Goal: Task Accomplishment & Management: Manage account settings

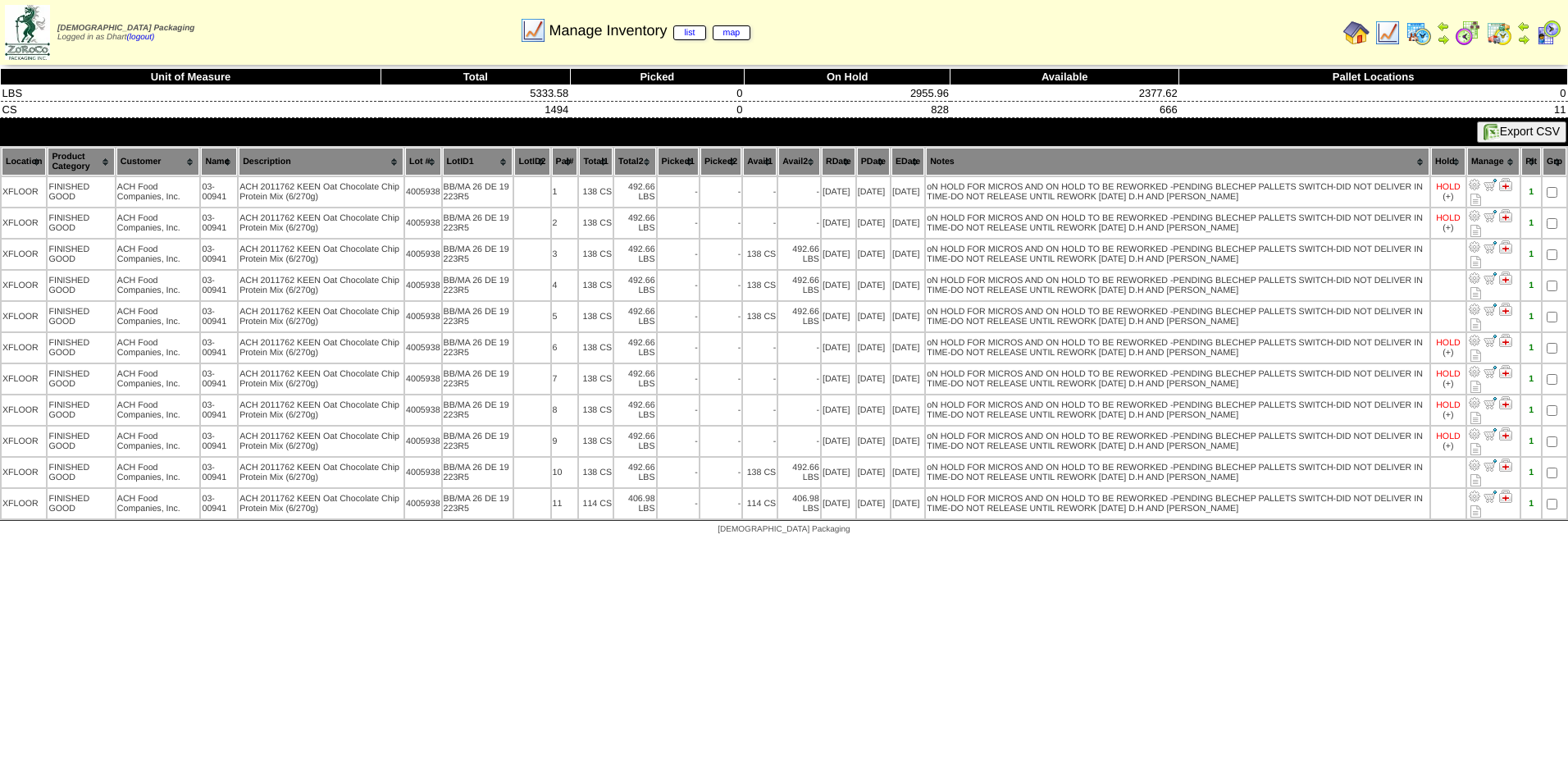
click at [1397, 32] on img at bounding box center [1388, 32] width 26 height 26
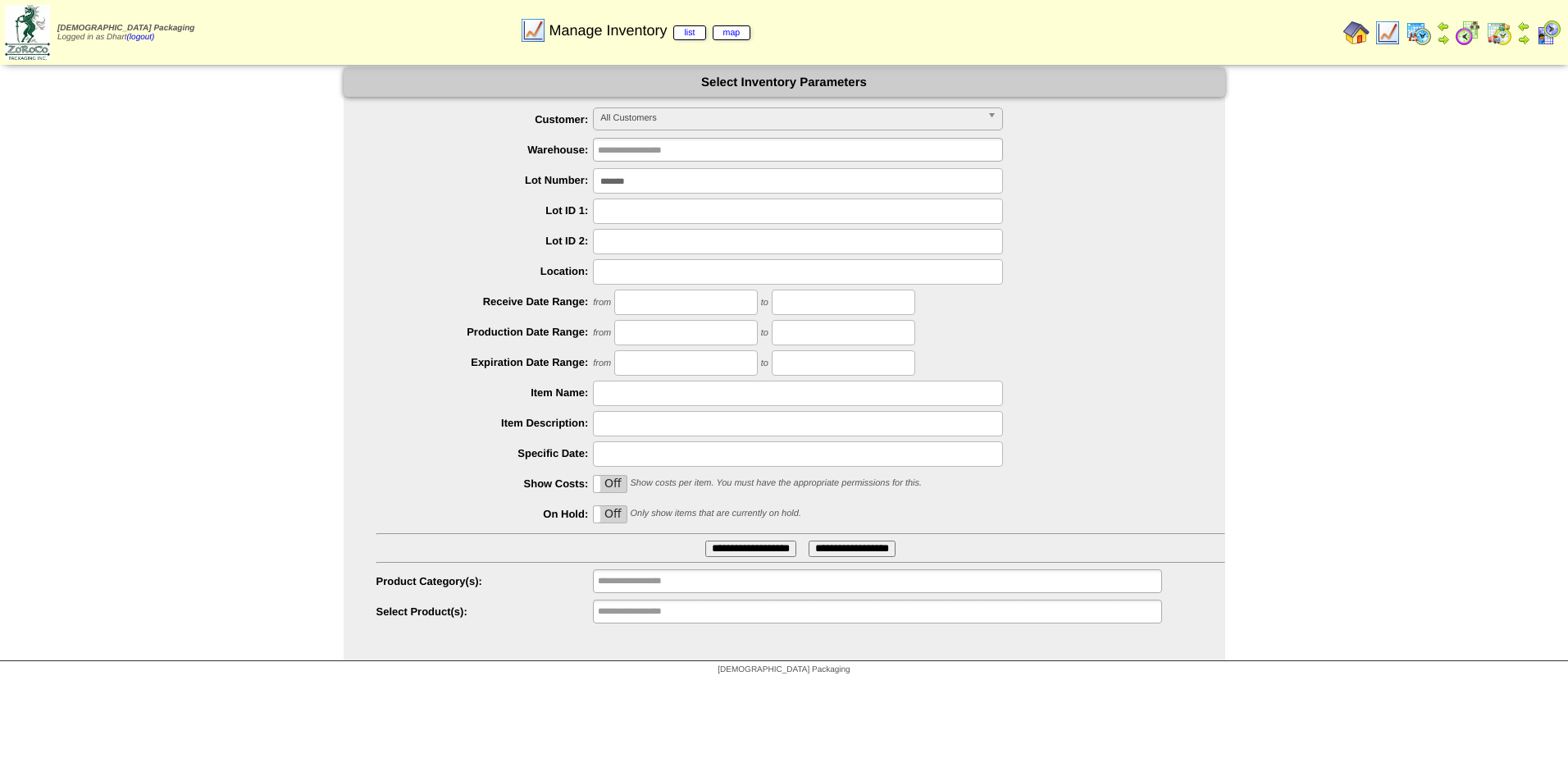
click at [657, 181] on input "*******" at bounding box center [797, 180] width 410 height 25
type input "*******"
click at [705, 541] on input "**********" at bounding box center [751, 549] width 91 height 17
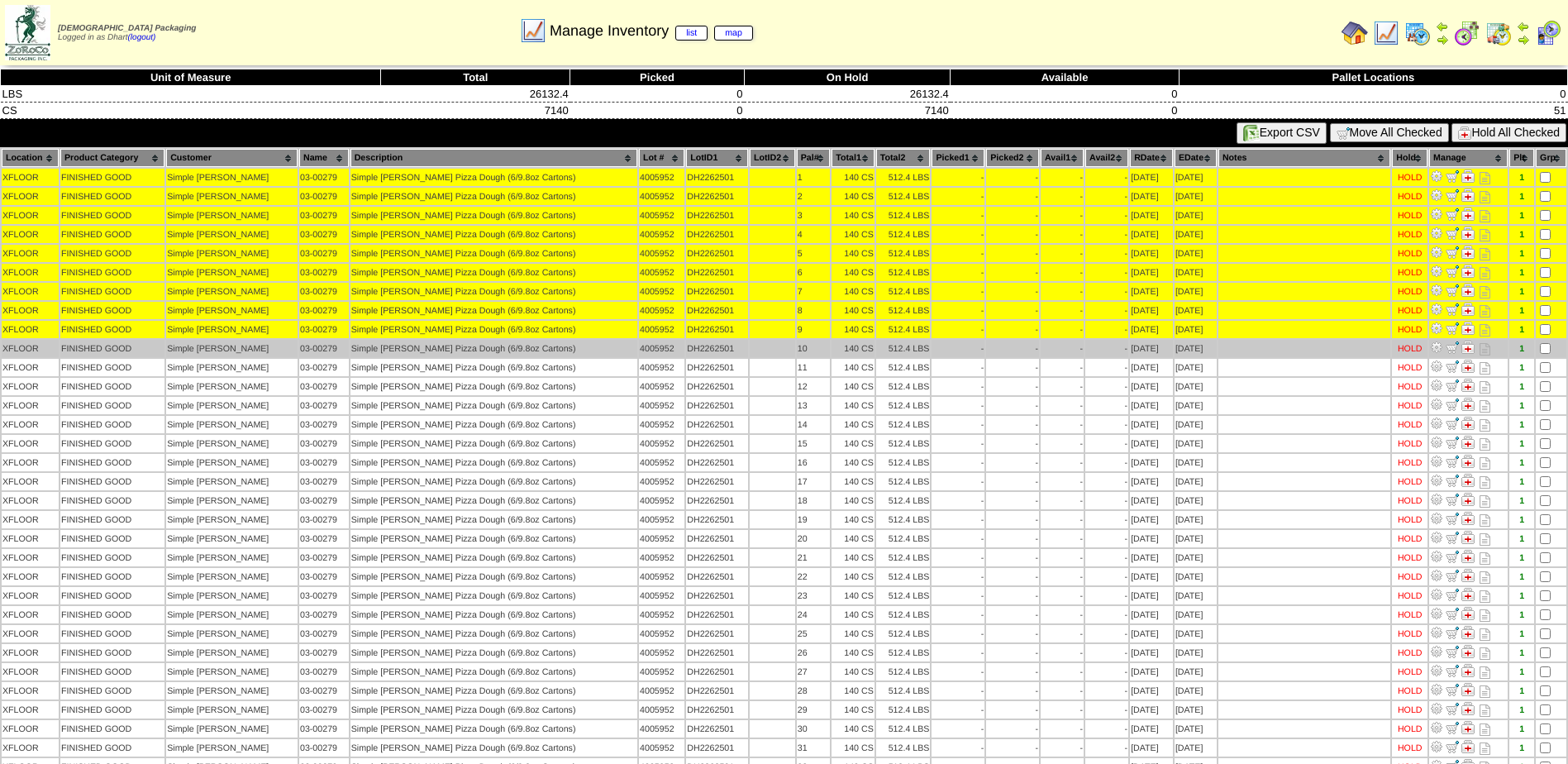
click at [1543, 355] on td at bounding box center [1551, 349] width 31 height 18
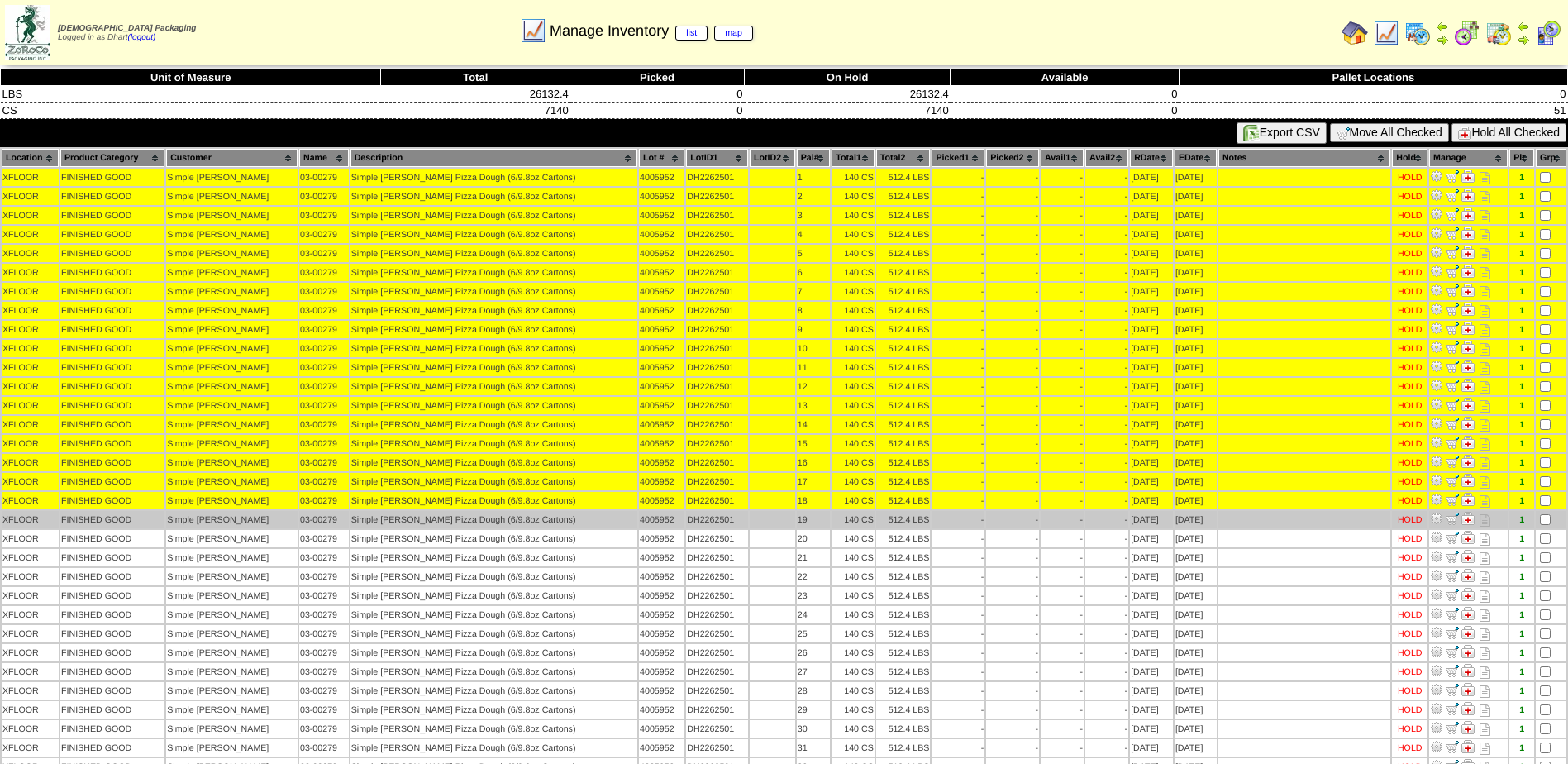
click at [1542, 525] on td at bounding box center [1551, 520] width 31 height 18
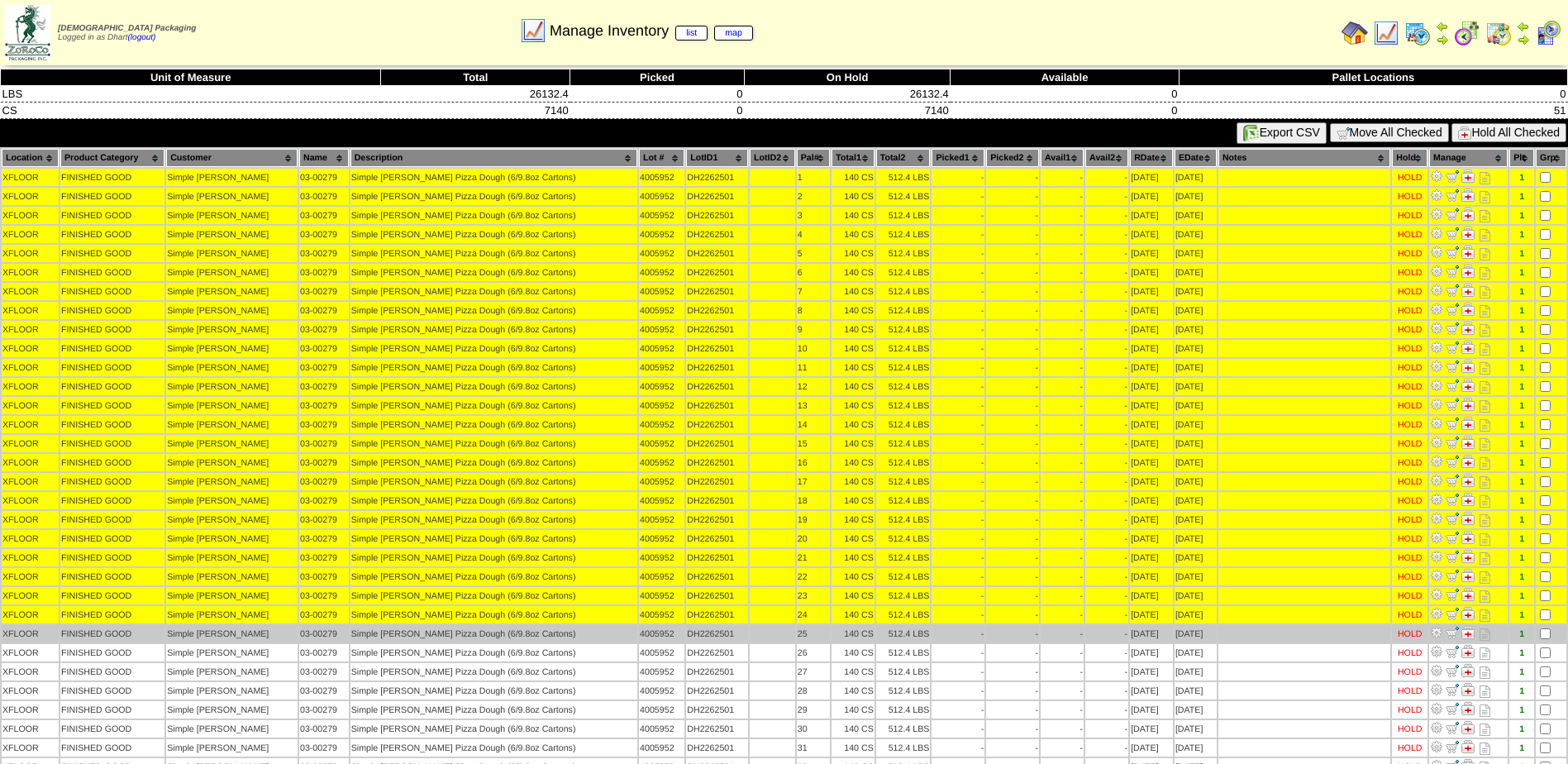
click at [1546, 628] on td at bounding box center [1551, 634] width 31 height 18
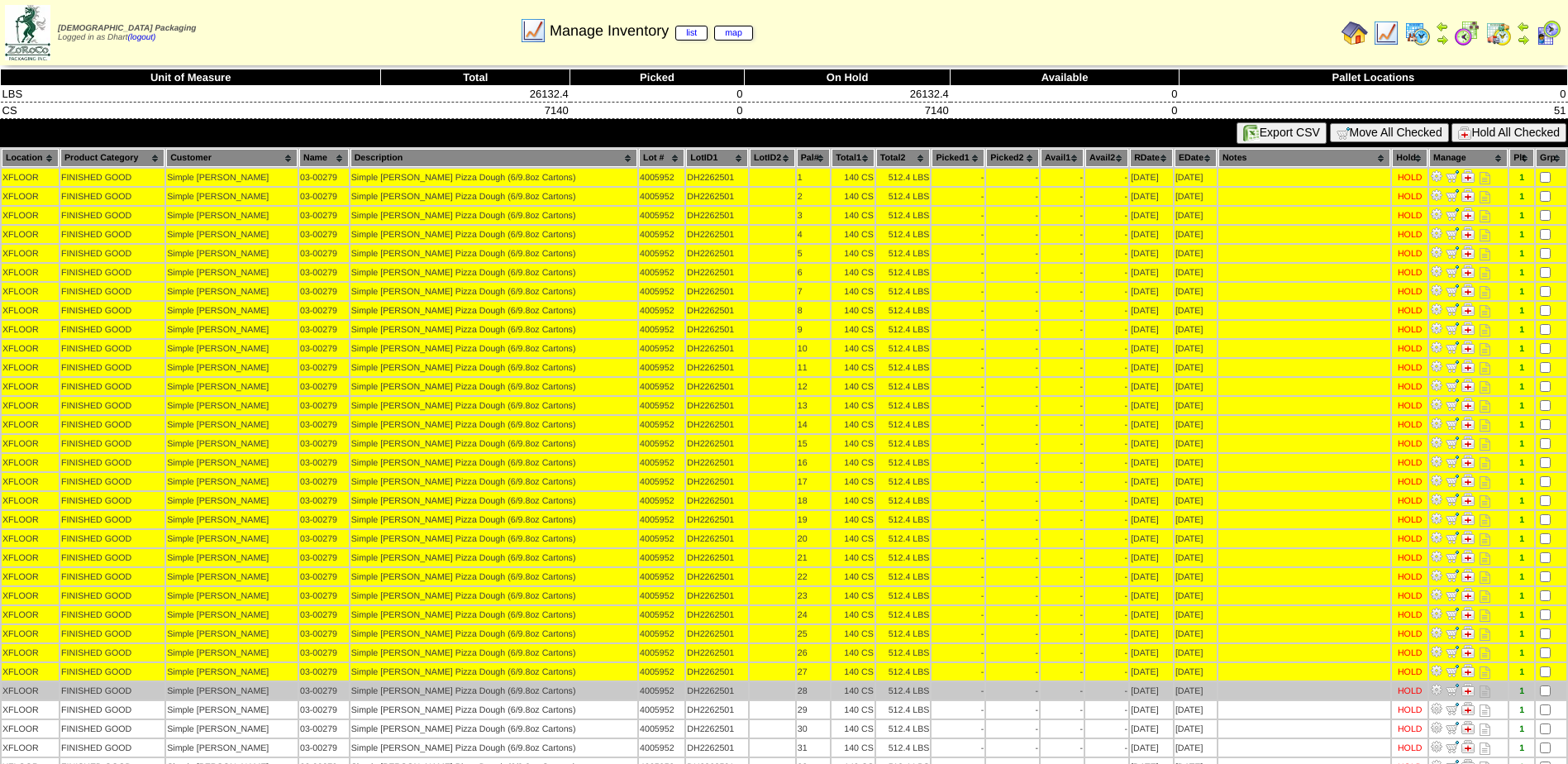
click at [1540, 697] on td at bounding box center [1551, 691] width 31 height 18
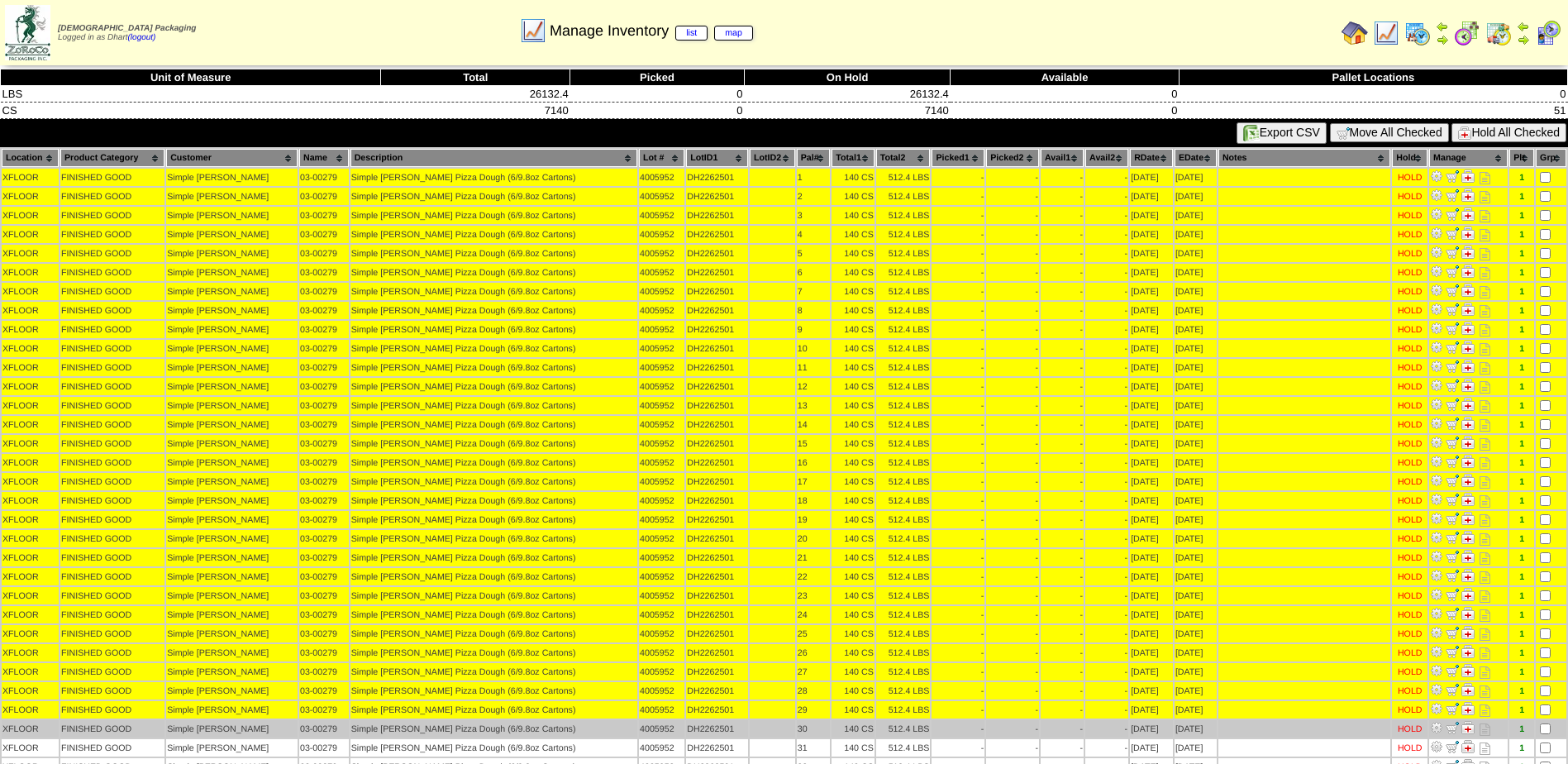
click at [1541, 723] on td at bounding box center [1551, 729] width 31 height 18
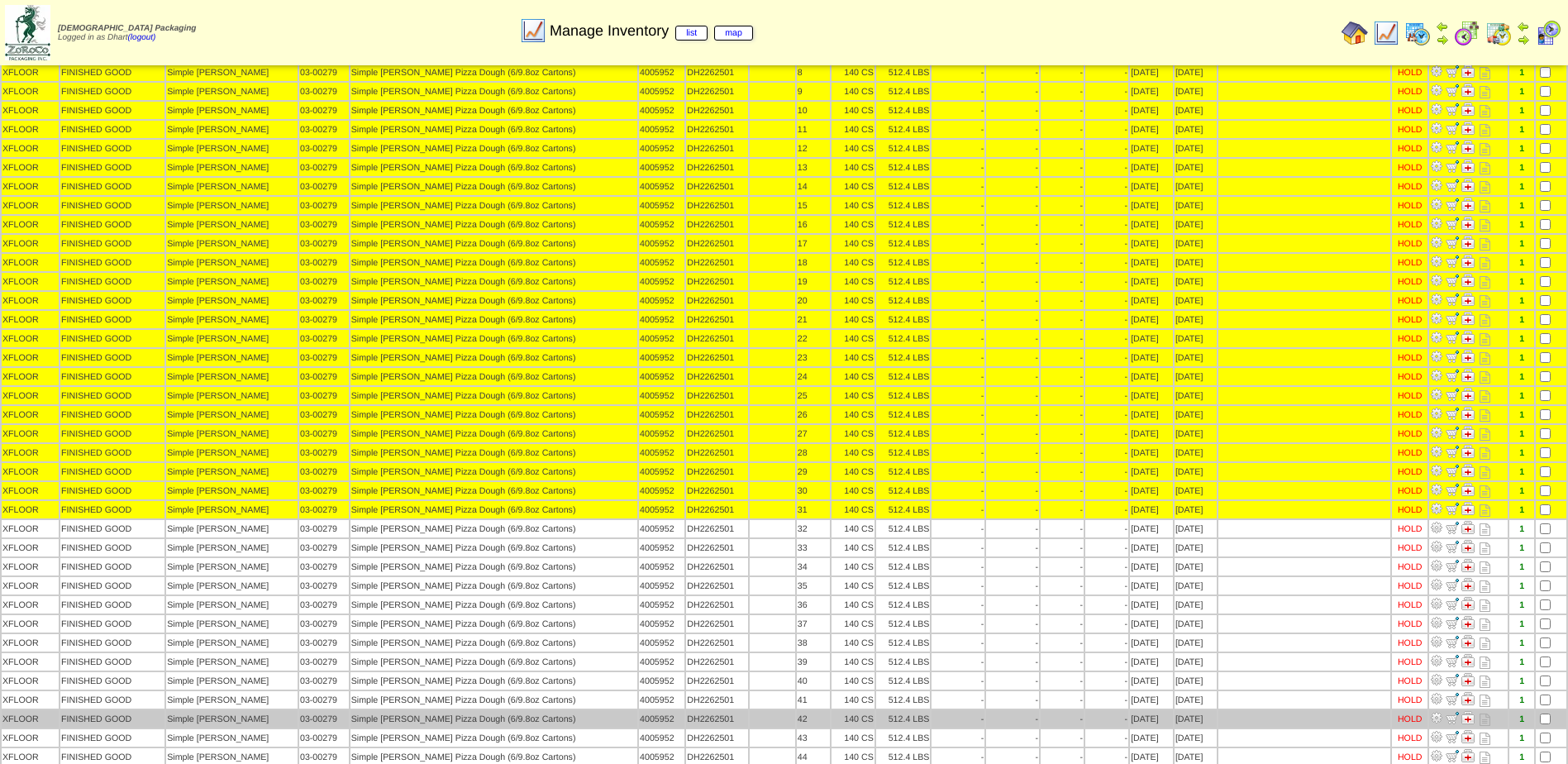
scroll to position [248, 0]
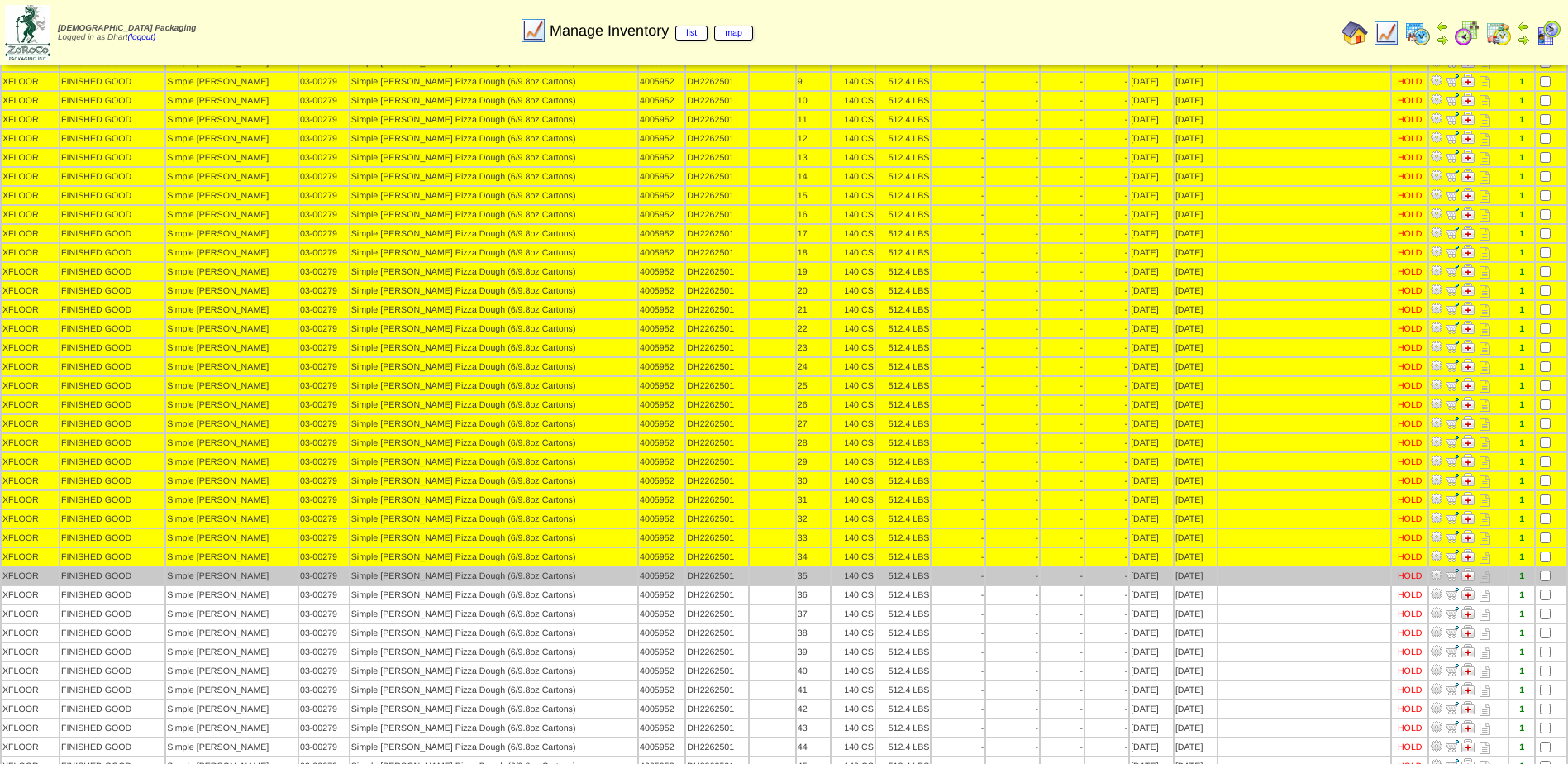
click at [1546, 583] on td at bounding box center [1551, 576] width 31 height 18
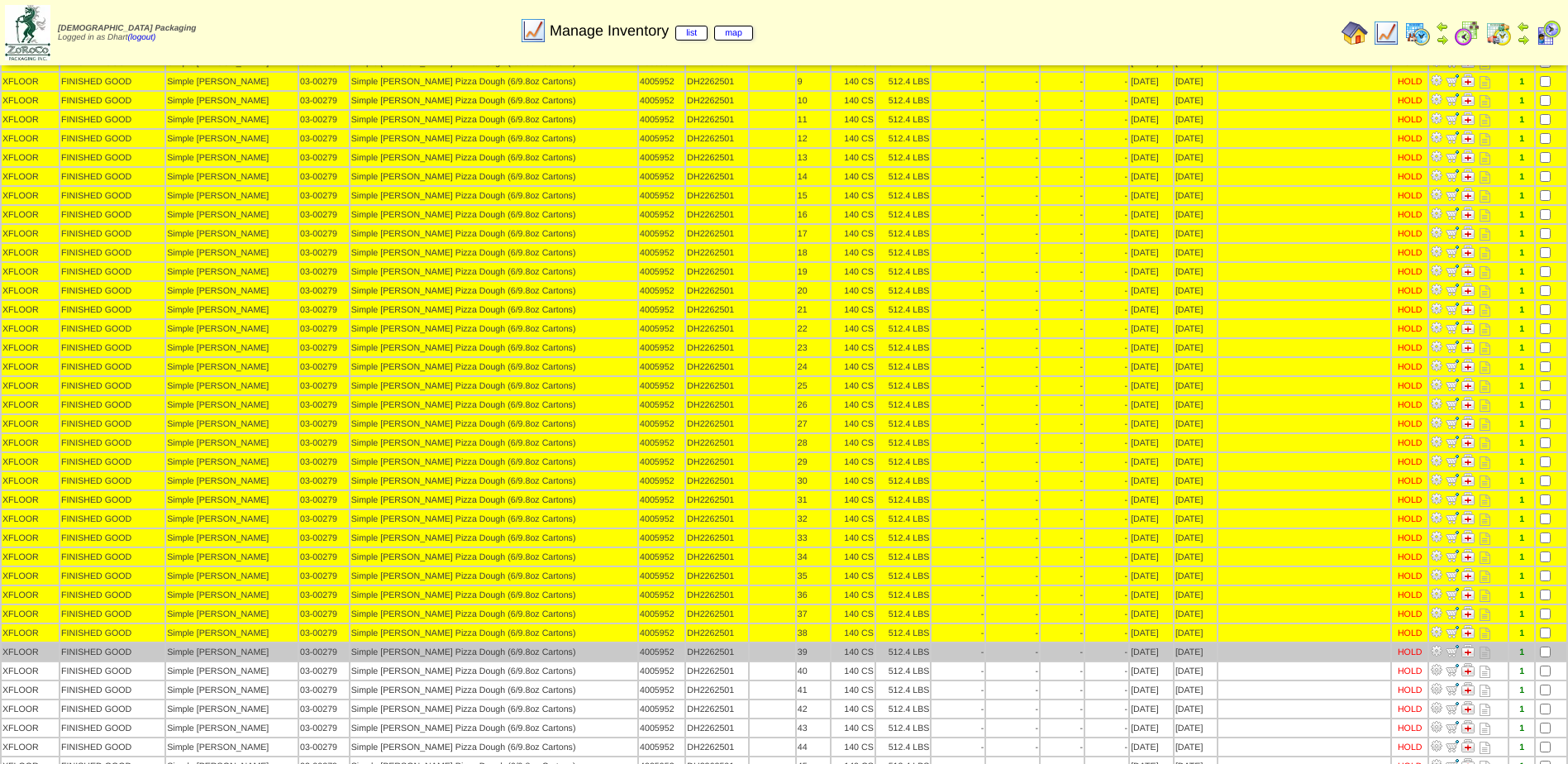
click at [1544, 646] on td at bounding box center [1551, 652] width 31 height 18
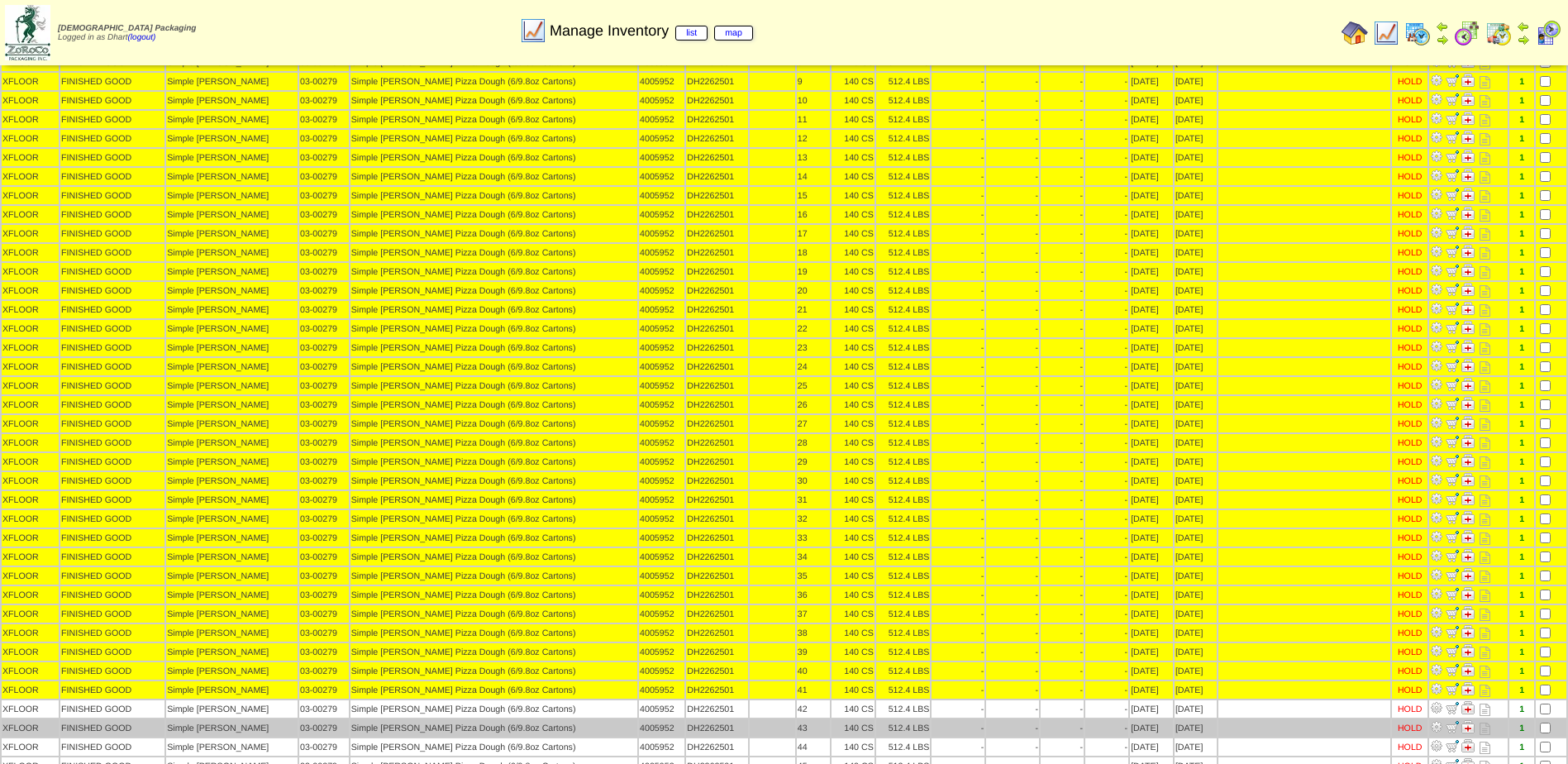
click at [1541, 715] on td at bounding box center [1551, 709] width 31 height 18
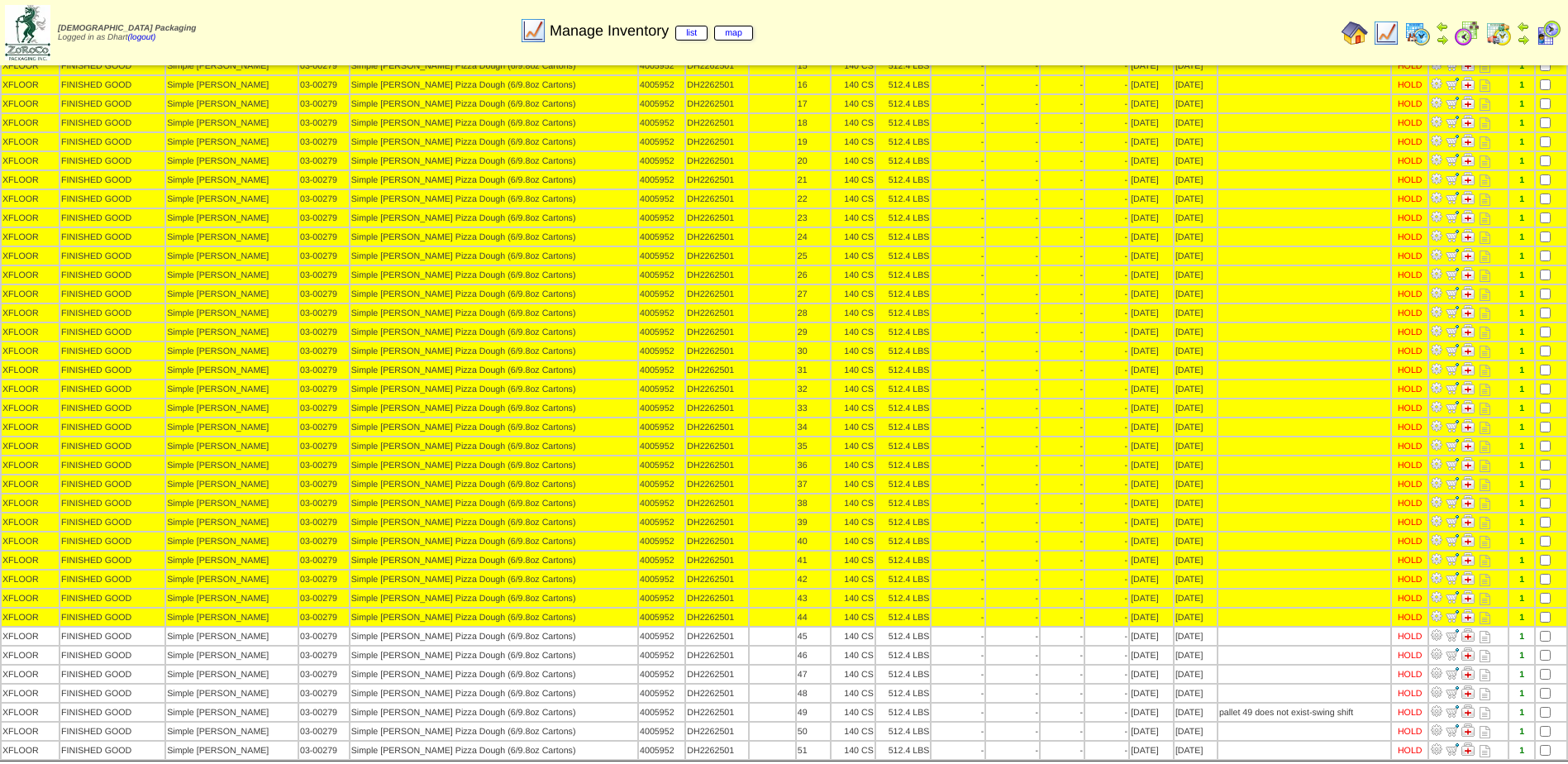
scroll to position [397, 0]
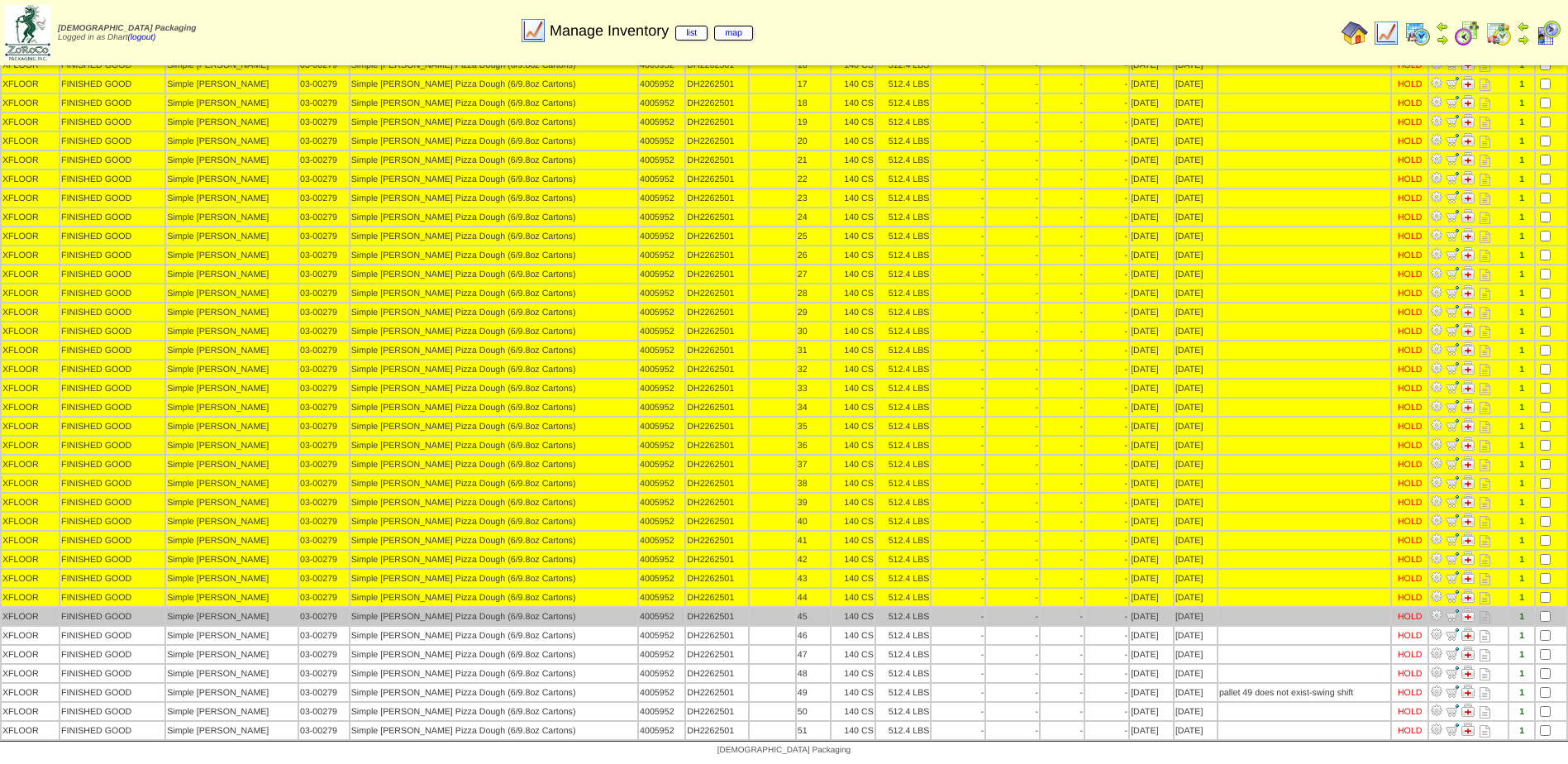
drag, startPoint x: 1550, startPoint y: 607, endPoint x: 1550, endPoint y: 618, distance: 11.0
click at [1550, 609] on table "Location Product Category Customer Name Description Lot # LotID1 LotID2 1 -" at bounding box center [784, 245] width 1568 height 992
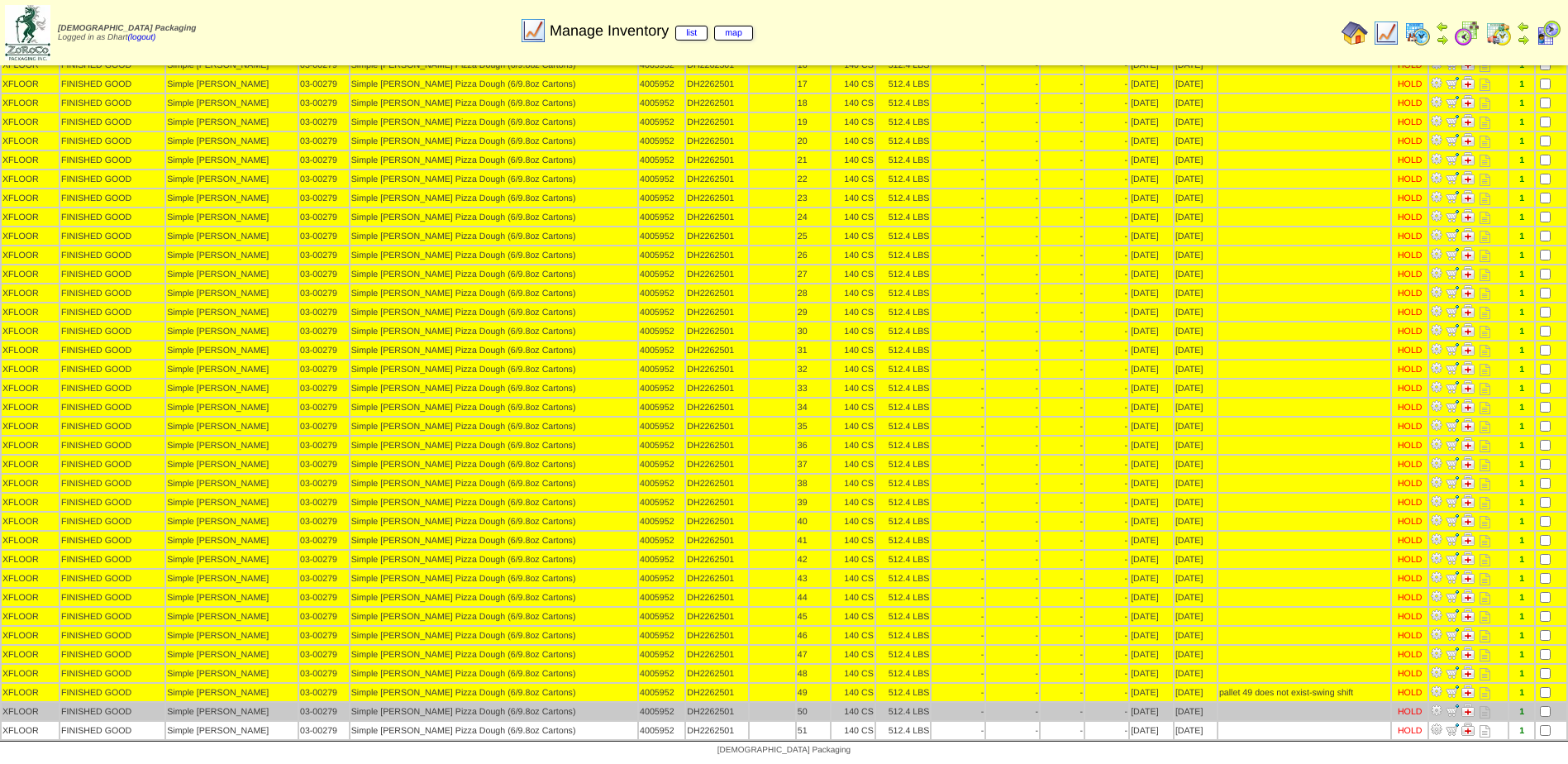
click at [1543, 719] on td at bounding box center [1551, 712] width 31 height 18
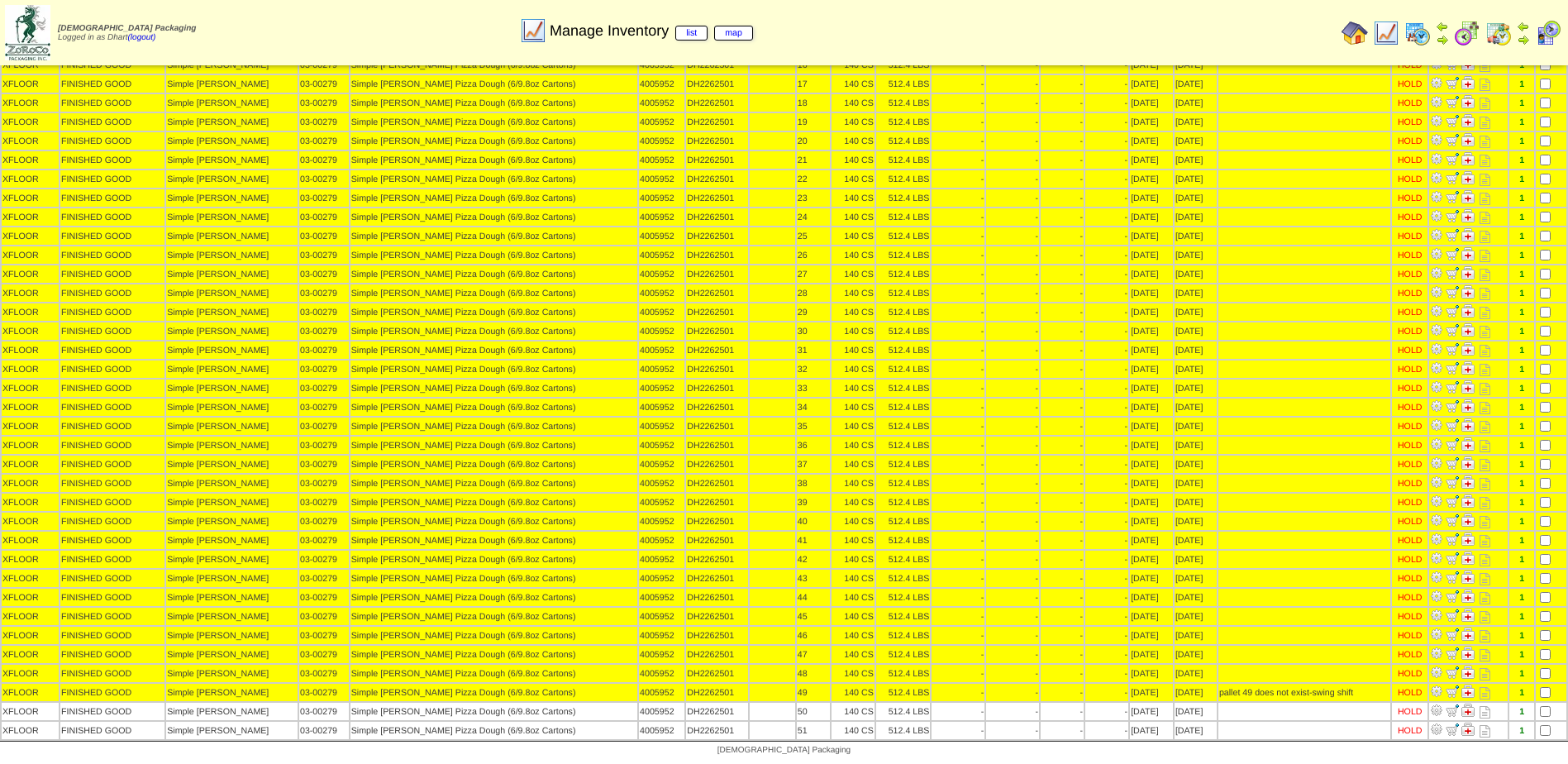
click at [1553, 723] on td at bounding box center [1551, 730] width 31 height 18
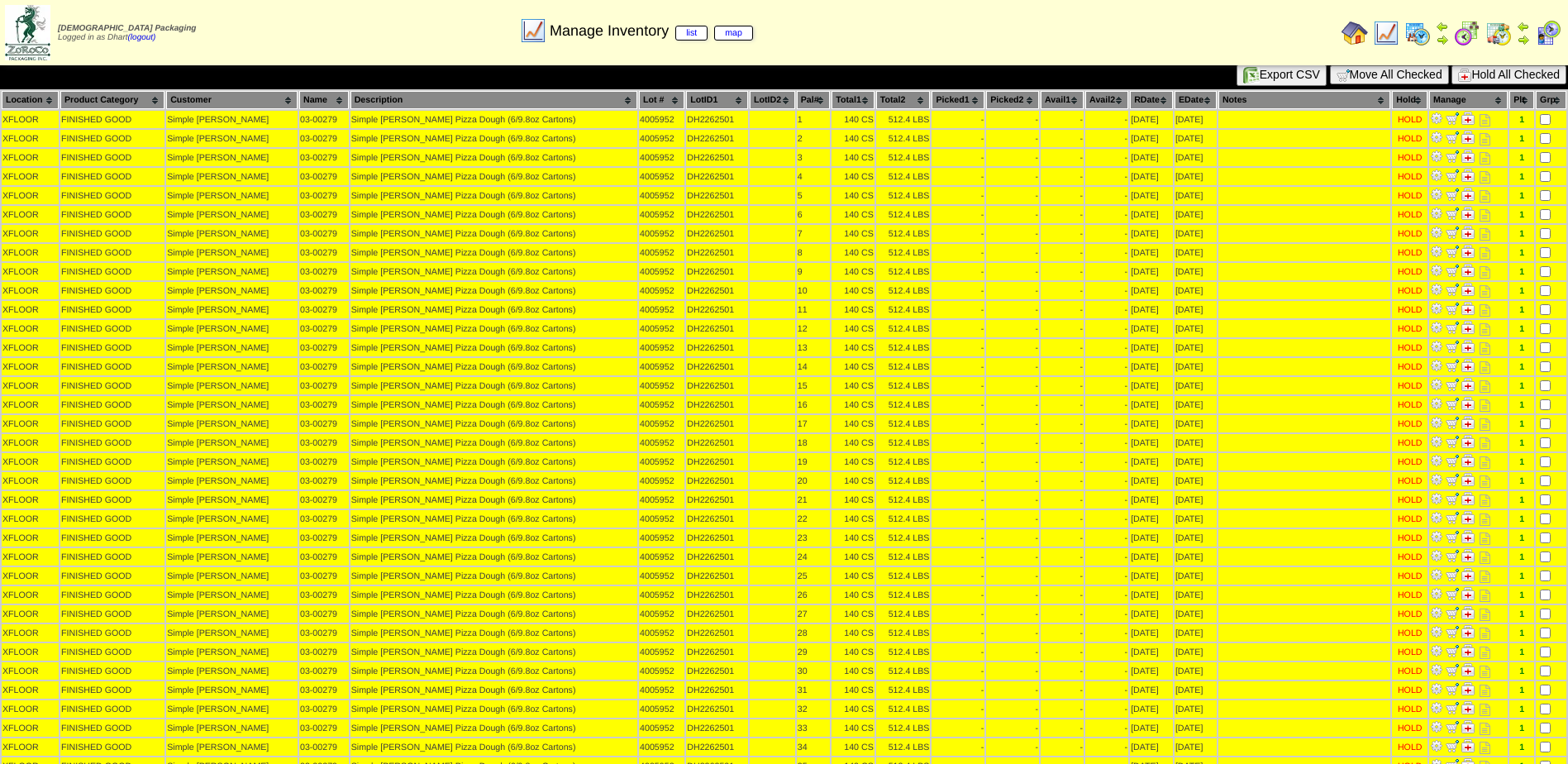
scroll to position [0, 0]
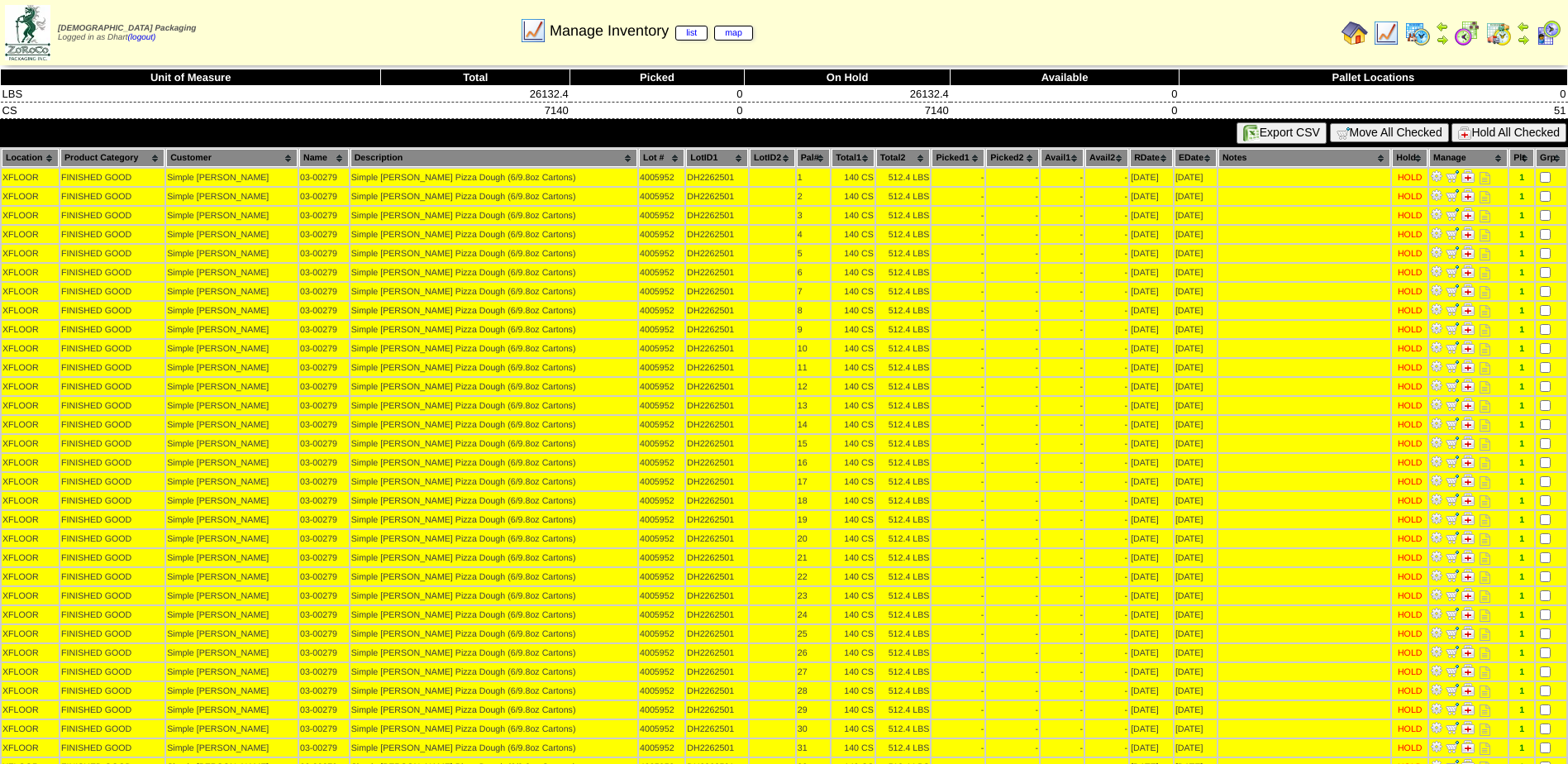
click at [1513, 130] on button "Hold All Checked" at bounding box center [1509, 132] width 115 height 19
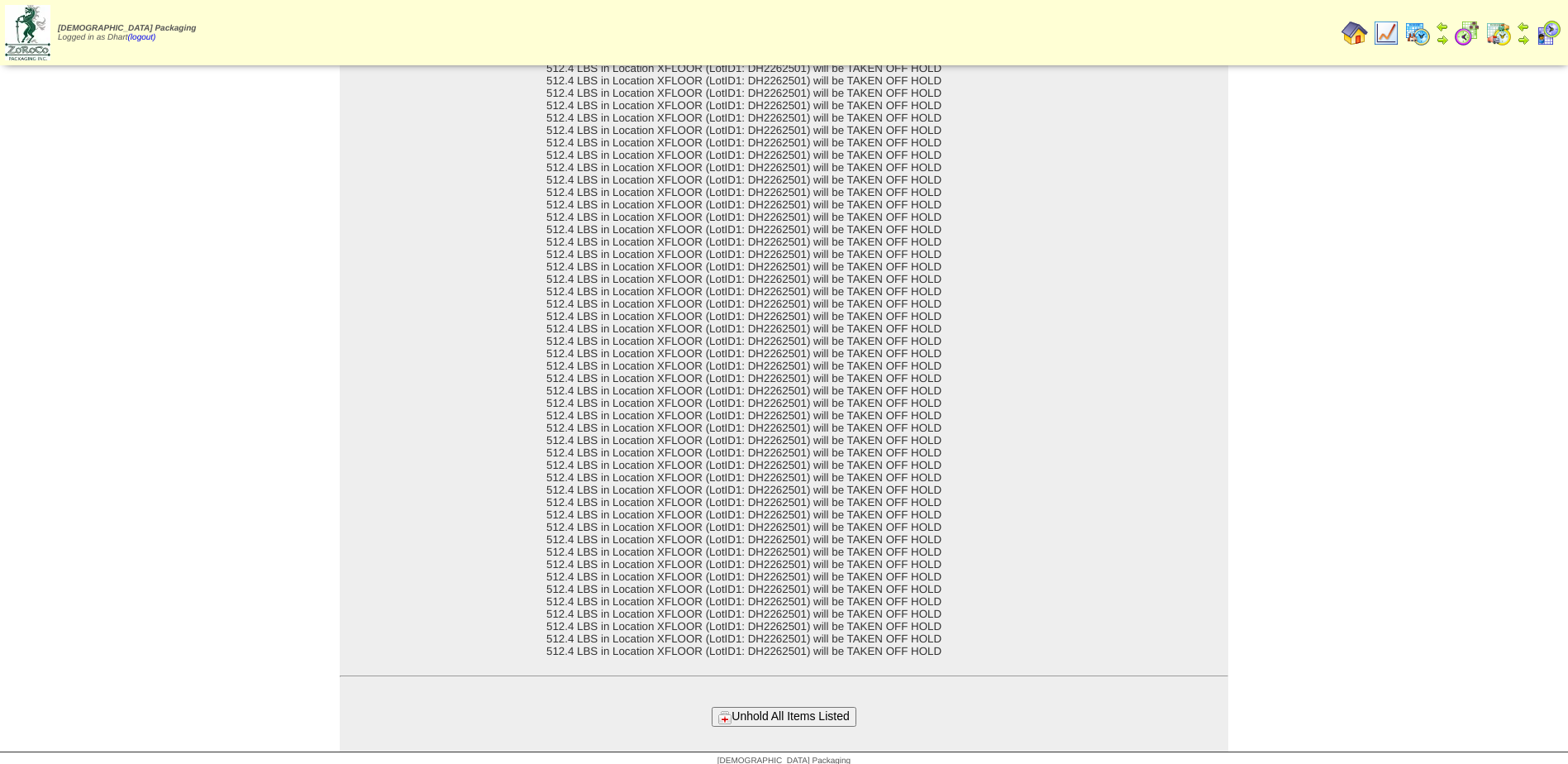
scroll to position [117, 0]
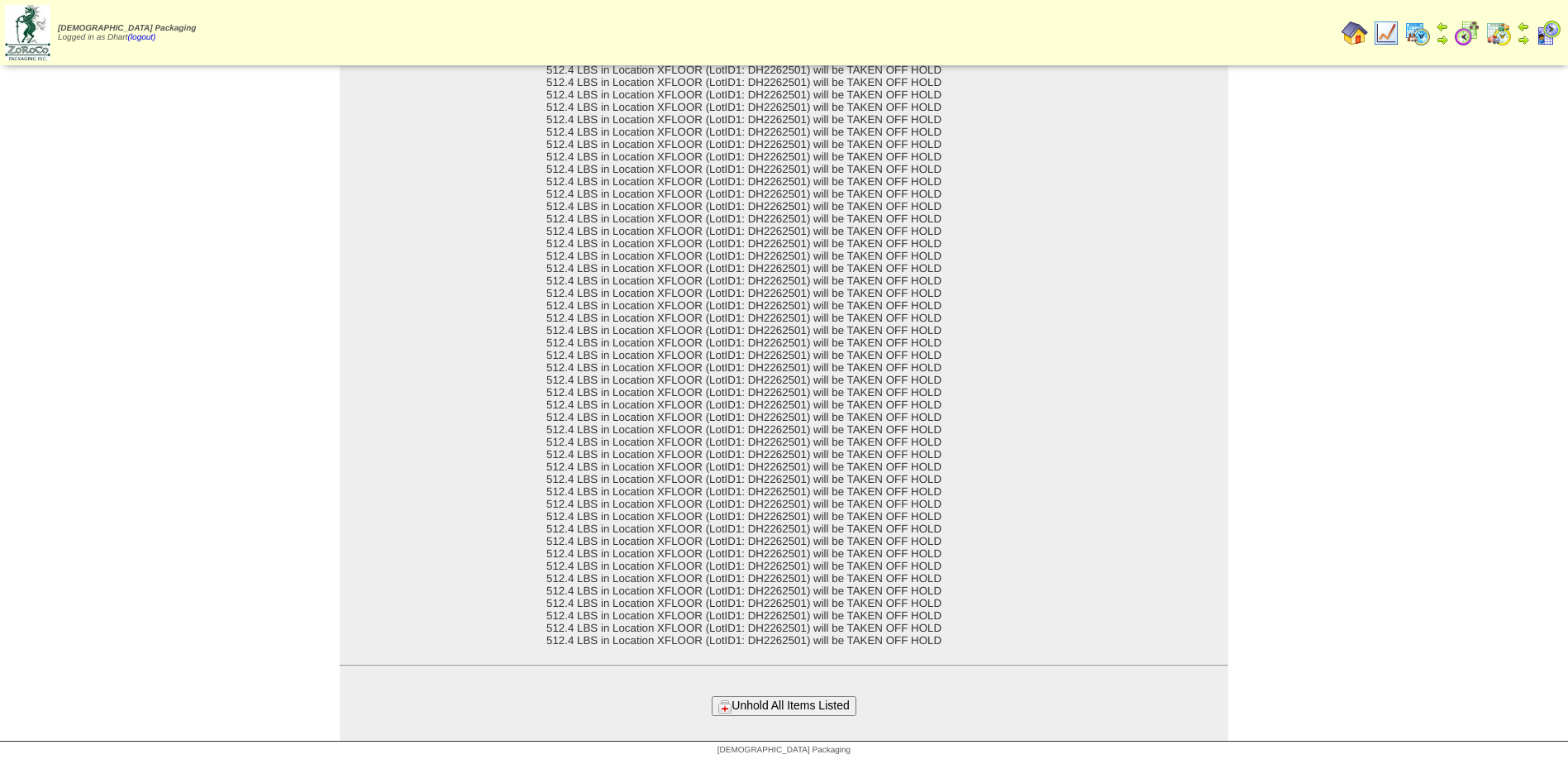
click at [797, 706] on button "Unhold All Items Listed" at bounding box center [783, 706] width 144 height 19
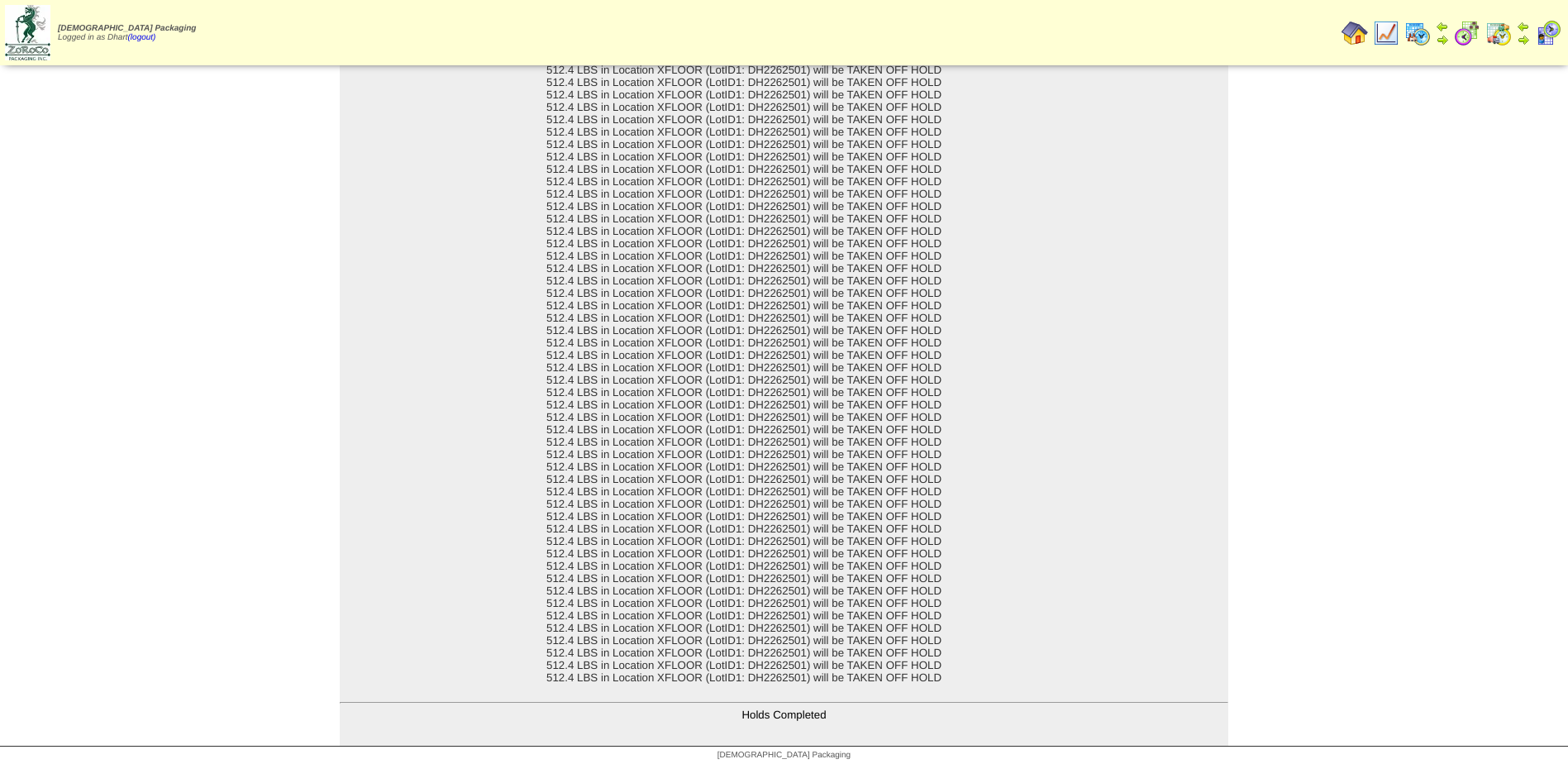
scroll to position [84, 0]
